Goal: Task Accomplishment & Management: Use online tool/utility

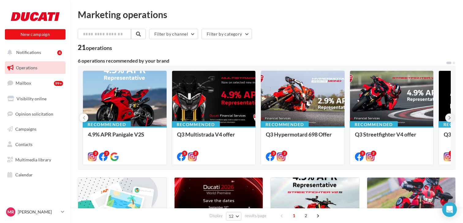
click at [451, 118] on icon at bounding box center [450, 118] width 3 height 6
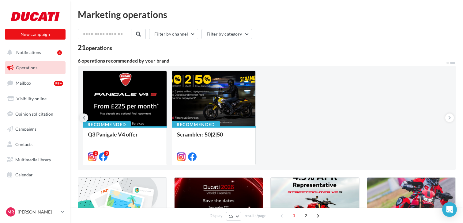
click at [82, 118] on button at bounding box center [84, 117] width 9 height 9
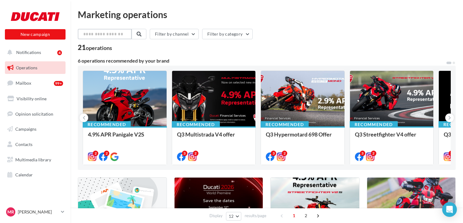
click at [90, 34] on input "text" at bounding box center [105, 34] width 54 height 10
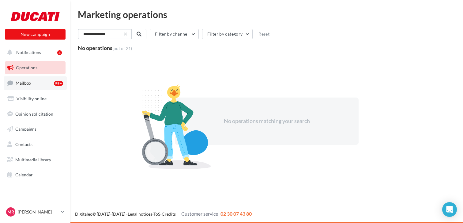
type input "**********"
click at [34, 83] on link "Mailbox 99+" at bounding box center [35, 82] width 63 height 13
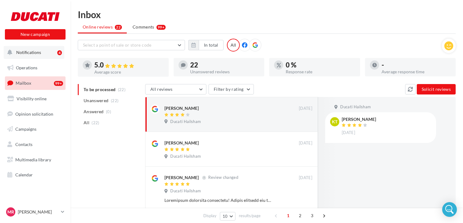
click at [31, 56] on button "Notifications 4" at bounding box center [34, 52] width 61 height 13
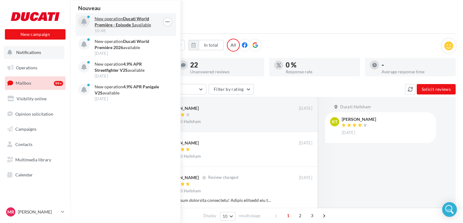
click at [131, 25] on strong "Ducati World Première - Episode 1" at bounding box center [122, 21] width 55 height 11
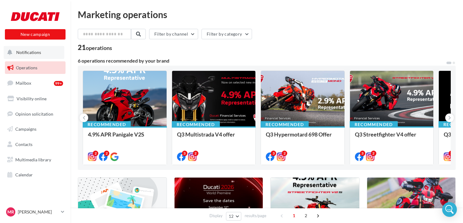
click at [30, 52] on span "Notifications" at bounding box center [28, 52] width 25 height 5
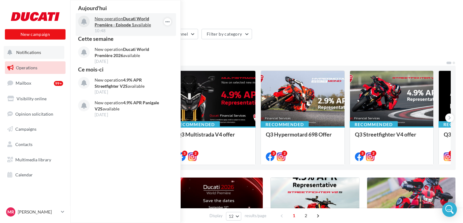
click at [154, 25] on p "New operation Ducati World Première - Episode 1 available" at bounding box center [130, 22] width 71 height 12
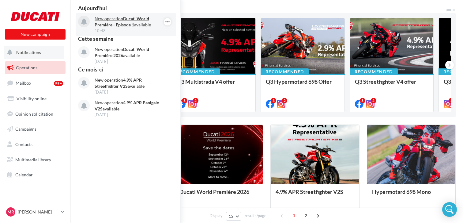
scroll to position [58, 0]
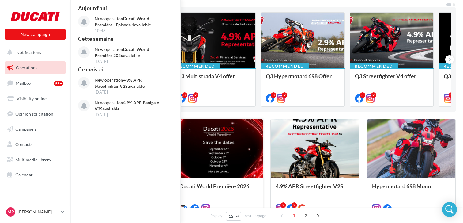
click at [230, 153] on div at bounding box center [219, 148] width 89 height 59
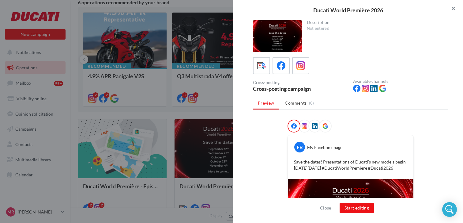
click at [458, 7] on button "button" at bounding box center [451, 9] width 25 height 18
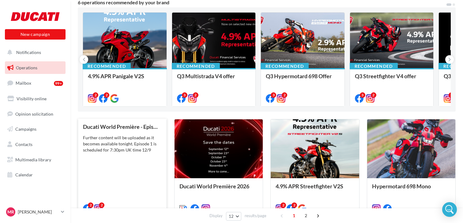
click at [122, 160] on div "Ducati World Première - Episode 1 Further content will be uploaded as it become…" at bounding box center [122, 167] width 79 height 87
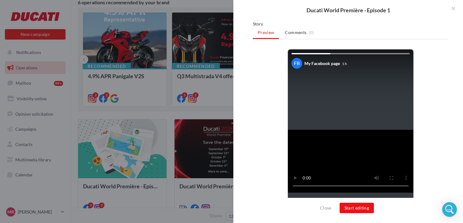
scroll to position [0, 0]
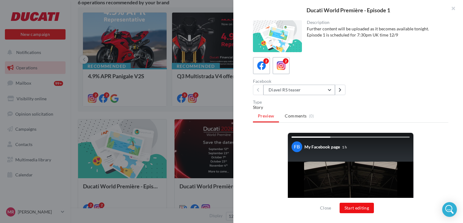
click at [331, 92] on button "Diavel RS teaser" at bounding box center [300, 90] width 72 height 10
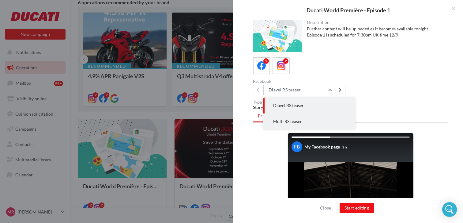
click at [311, 121] on button "Multi RS teaser" at bounding box center [310, 121] width 92 height 16
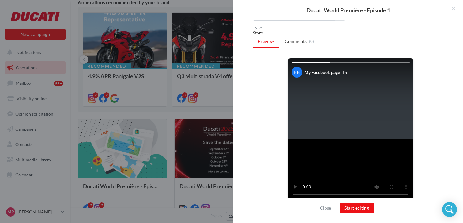
scroll to position [77, 0]
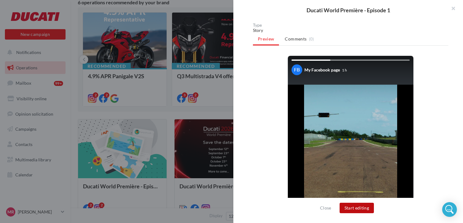
click at [360, 208] on button "Start editing" at bounding box center [357, 208] width 35 height 10
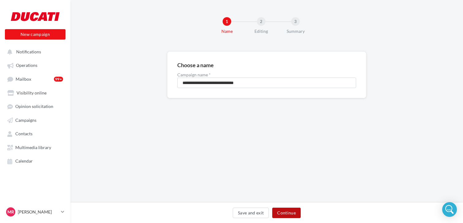
click at [285, 213] on button "Continue" at bounding box center [286, 212] width 29 height 10
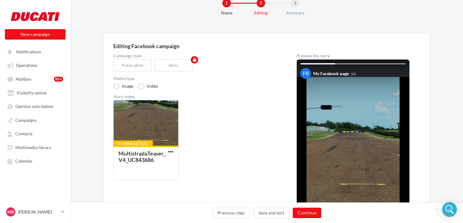
scroll to position [5, 0]
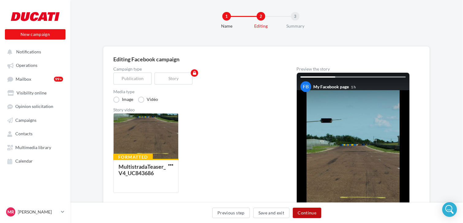
click at [312, 216] on button "Continue" at bounding box center [307, 212] width 29 height 10
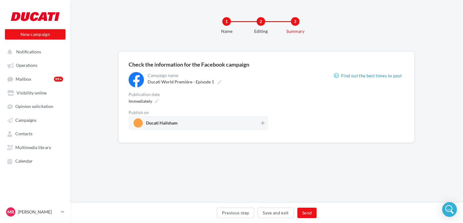
scroll to position [0, 0]
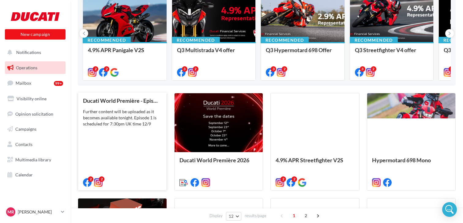
scroll to position [86, 0]
